Goal: Task Accomplishment & Management: Manage account settings

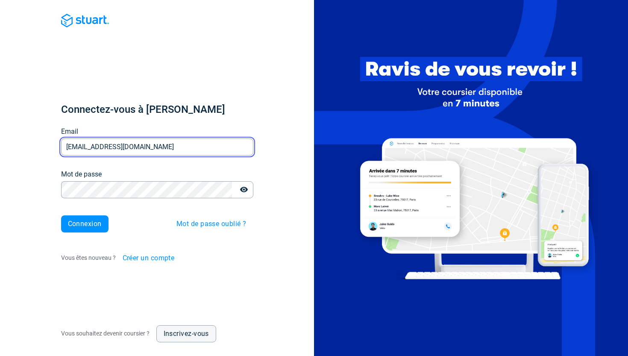
type input "[EMAIL_ADDRESS][DOMAIN_NAME]"
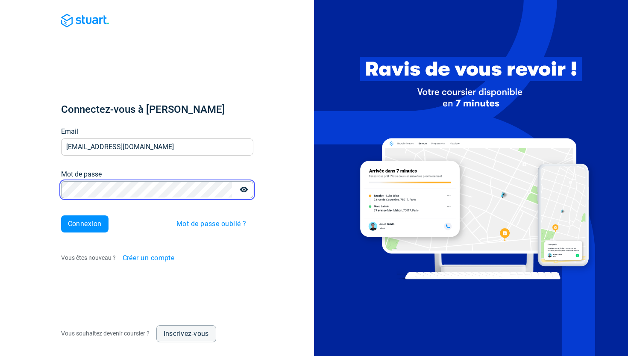
click at [85, 223] on button "Connexion" at bounding box center [84, 223] width 47 height 17
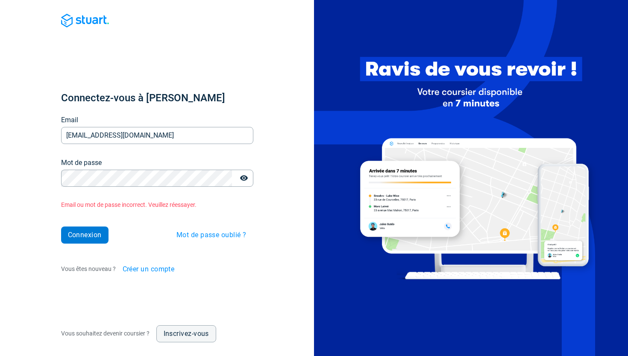
click at [99, 236] on span "Connexion" at bounding box center [85, 235] width 34 height 7
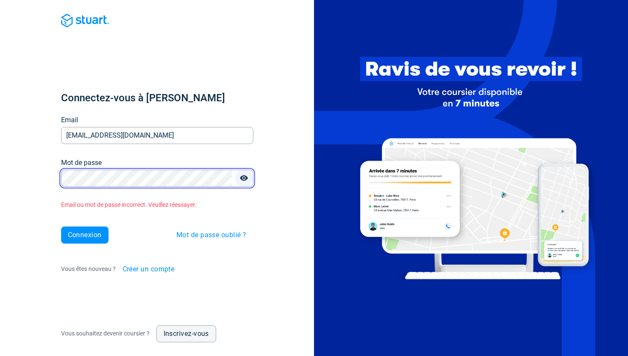
click at [245, 177] on icon "button" at bounding box center [244, 178] width 8 height 6
click at [147, 267] on span "Créer un compte" at bounding box center [149, 269] width 52 height 7
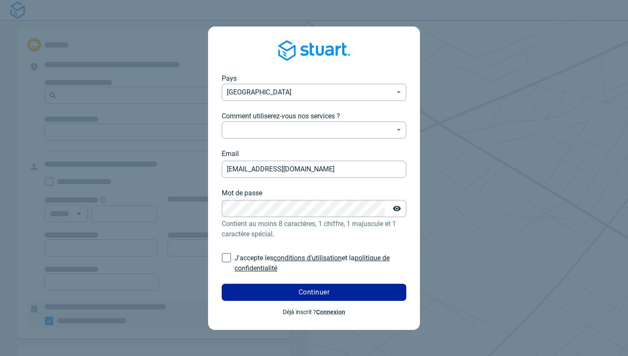
type input "[EMAIL_ADDRESS][DOMAIN_NAME]"
click at [264, 132] on body "Pays [GEOGRAPHIC_DATA] FR ​ Comment utiliserez-vous nos services ? ​ ​ Email [E…" at bounding box center [314, 178] width 628 height 356
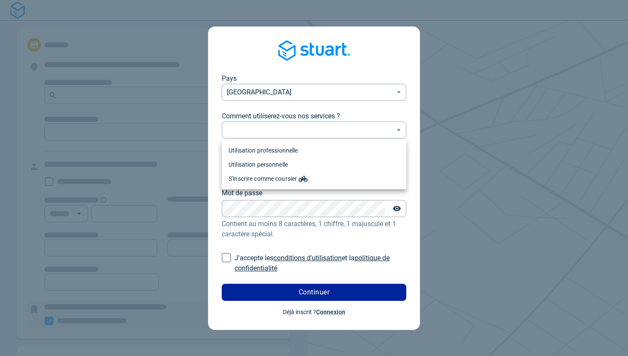
click at [258, 153] on li "Utilisation professionnelle" at bounding box center [314, 151] width 185 height 14
type input "professional"
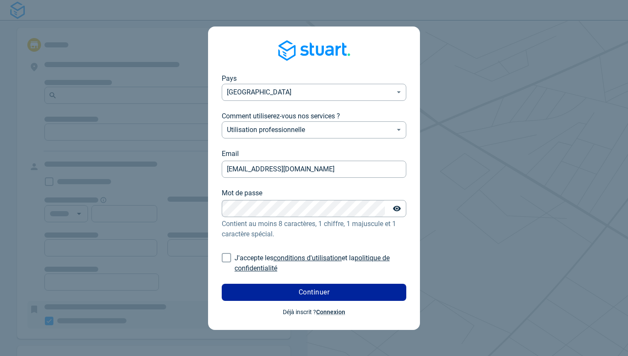
click at [230, 260] on input "J'accepte les conditions d'utilisation et la politique de confidentialité" at bounding box center [226, 257] width 16 height 16
checkbox input "true"
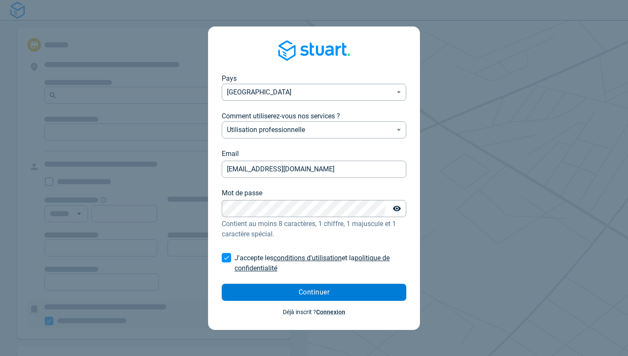
click at [266, 298] on button "Continuer" at bounding box center [314, 292] width 185 height 17
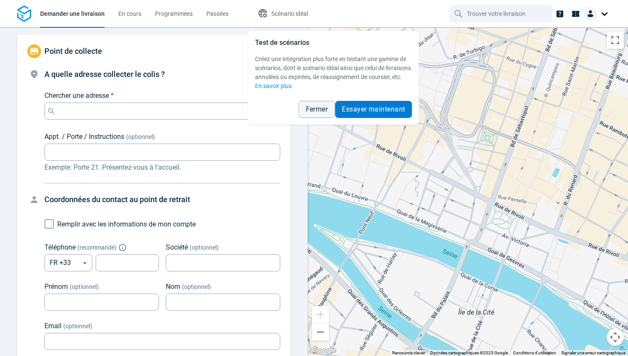
click at [351, 118] on button "Essayer maintenant" at bounding box center [373, 109] width 77 height 17
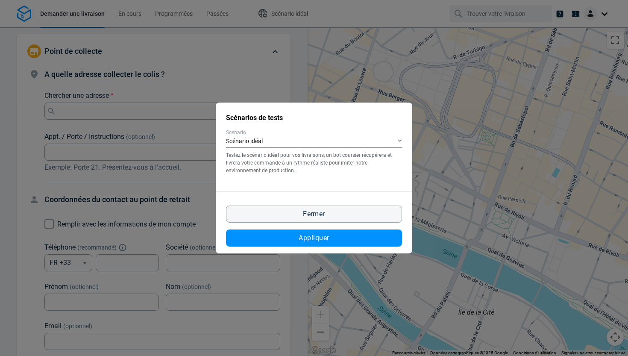
click at [273, 141] on div "Scénario idéal" at bounding box center [314, 141] width 176 height 12
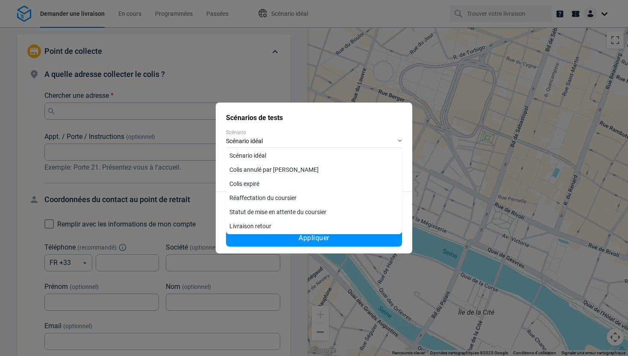
click at [275, 132] on span "Scénario" at bounding box center [314, 133] width 176 height 8
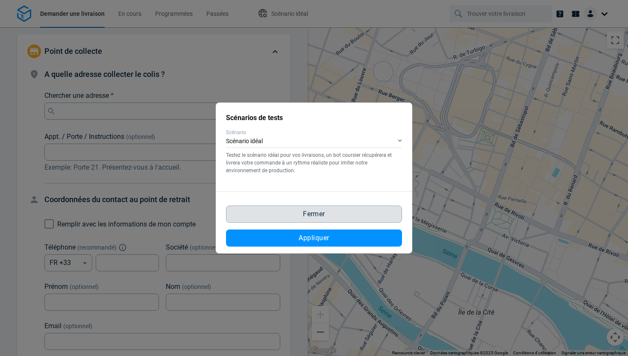
click at [286, 210] on button "Fermer" at bounding box center [314, 213] width 176 height 17
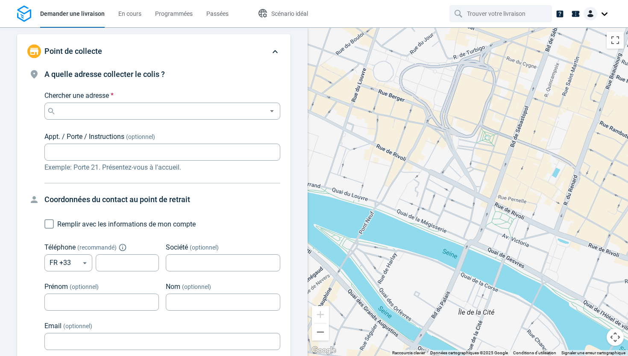
click at [587, 18] on img at bounding box center [591, 14] width 14 height 14
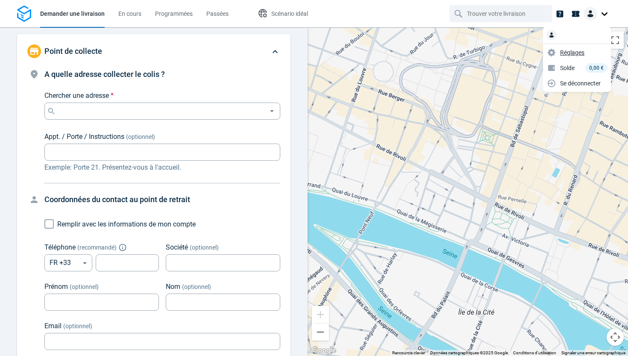
click at [566, 53] on span "Réglages" at bounding box center [572, 52] width 24 height 9
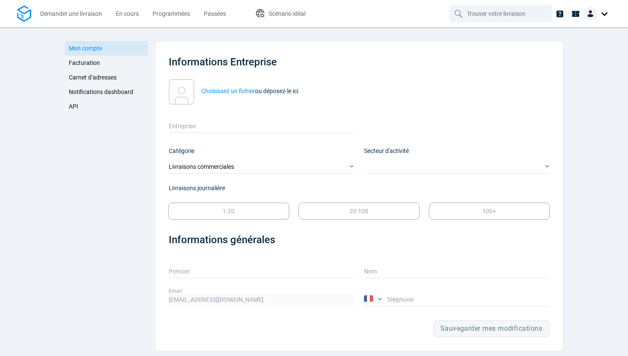
click at [91, 104] on link "API" at bounding box center [106, 106] width 83 height 15
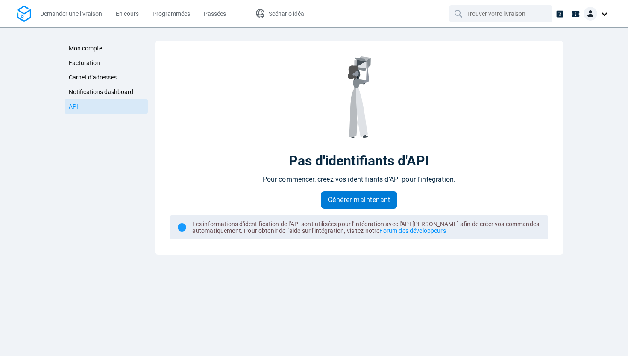
click at [349, 199] on span "Générer maintenant" at bounding box center [359, 200] width 63 height 7
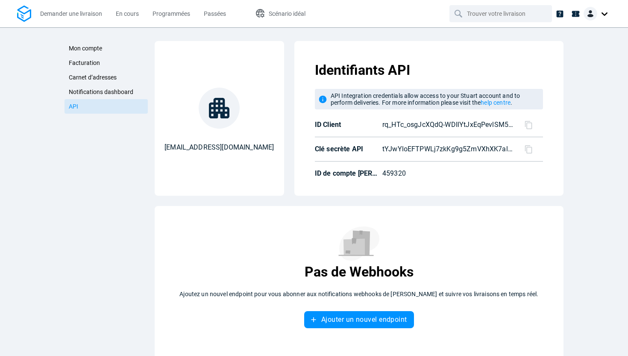
click at [524, 123] on icon at bounding box center [528, 124] width 9 height 9
click at [528, 150] on icon at bounding box center [528, 149] width 9 height 9
click at [94, 87] on link "Notifications dashboard" at bounding box center [106, 92] width 83 height 15
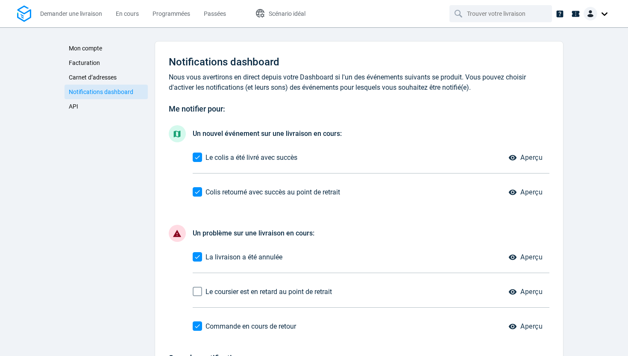
click at [99, 103] on link "API" at bounding box center [106, 106] width 83 height 15
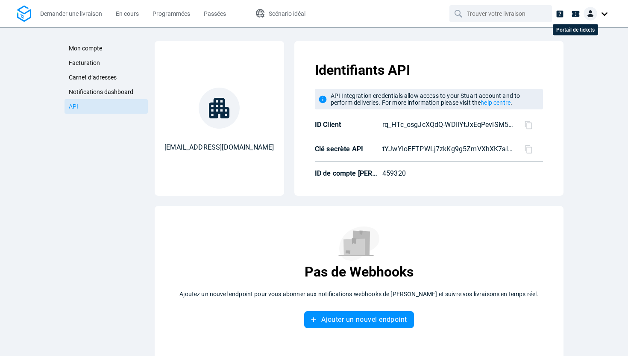
click at [575, 9] on icon at bounding box center [575, 13] width 9 height 9
click at [91, 67] on link "Facturation" at bounding box center [106, 63] width 83 height 15
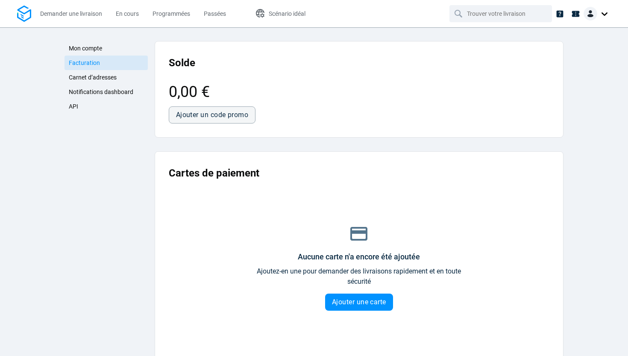
click at [91, 99] on link "Notifications dashboard" at bounding box center [106, 92] width 83 height 15
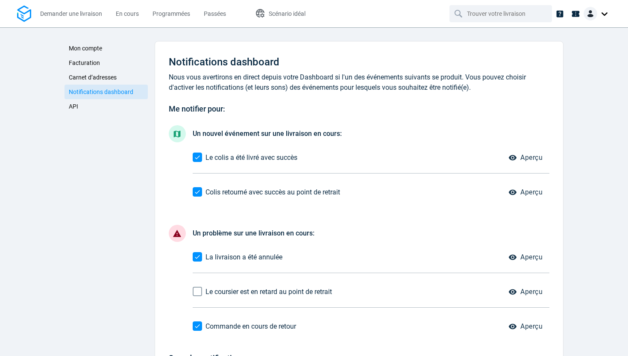
click at [90, 47] on span "Mon compte" at bounding box center [85, 48] width 33 height 7
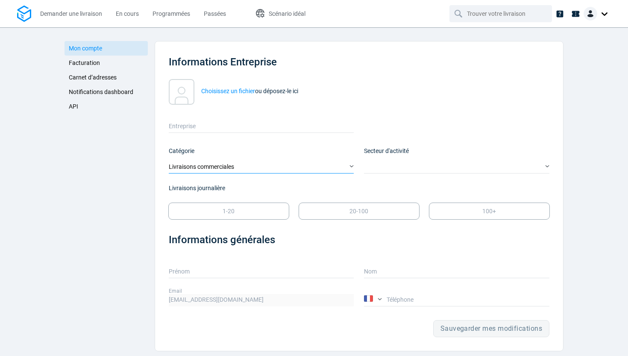
click at [239, 170] on div "Livraisons commerciales" at bounding box center [261, 167] width 185 height 12
click at [239, 156] on div "Livraisons commerciales" at bounding box center [261, 165] width 185 height 18
click at [398, 161] on span at bounding box center [456, 159] width 185 height 7
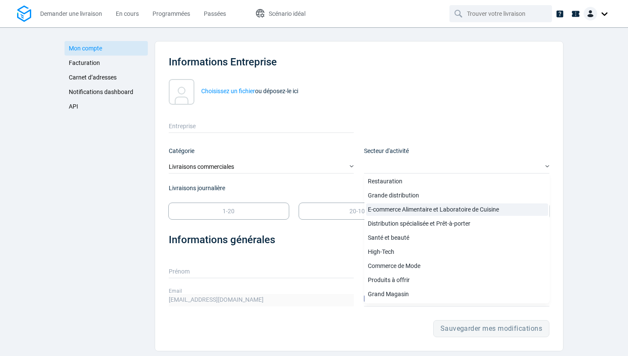
click at [393, 204] on link "E-commerce Alimentaire et Laboratoire de Cuisine" at bounding box center [457, 209] width 182 height 12
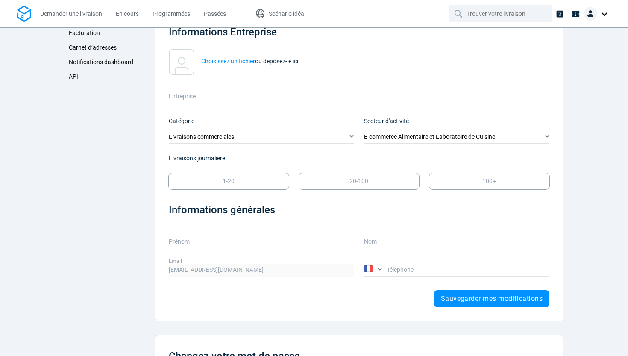
scroll to position [10, 0]
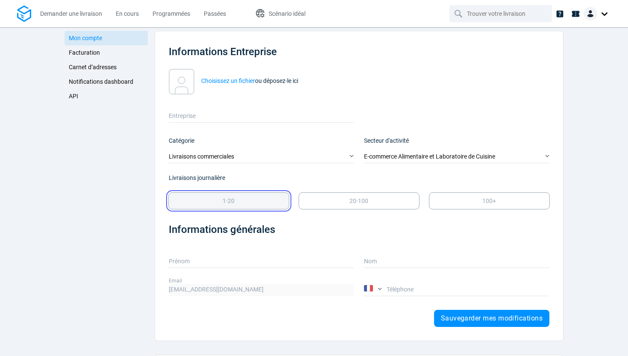
click at [270, 195] on div "1-20" at bounding box center [228, 200] width 117 height 13
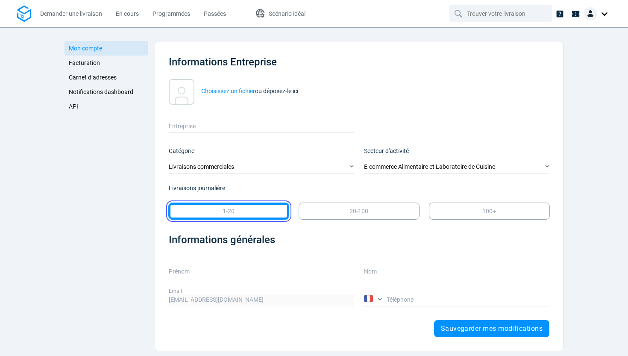
scroll to position [0, 0]
click at [112, 64] on link "Facturation" at bounding box center [106, 63] width 83 height 15
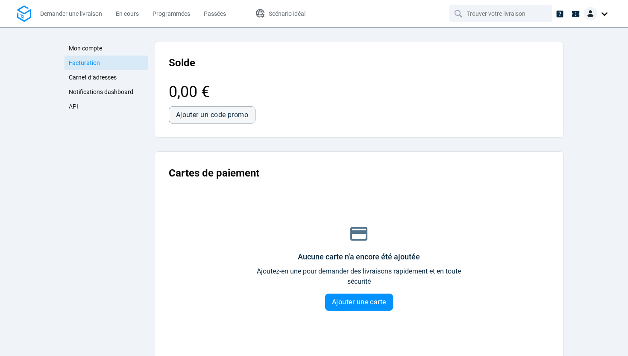
click at [103, 106] on link "API" at bounding box center [106, 106] width 83 height 15
